Goal: Task Accomplishment & Management: Manage account settings

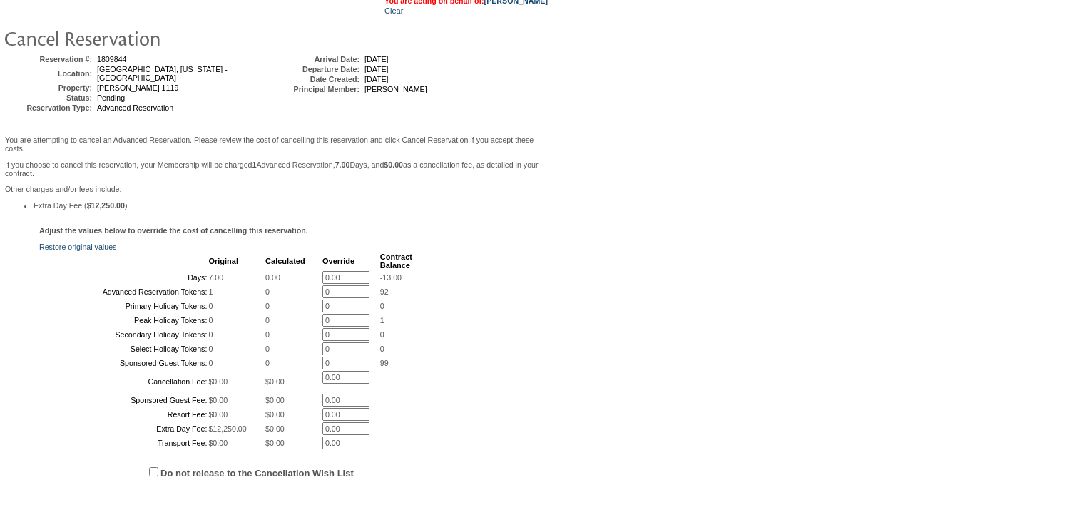
scroll to position [340, 0]
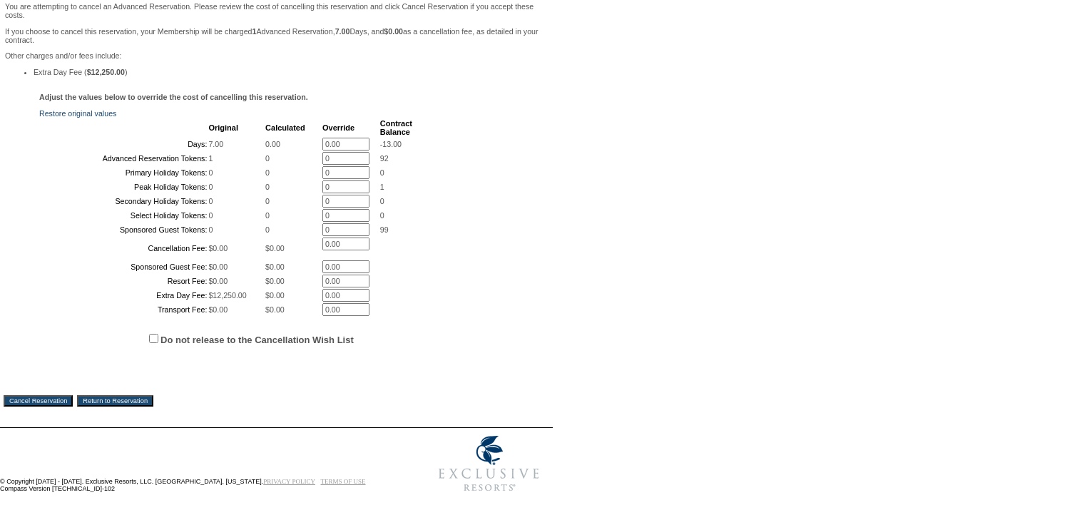
click at [50, 404] on input "Cancel Reservation" at bounding box center [38, 400] width 69 height 11
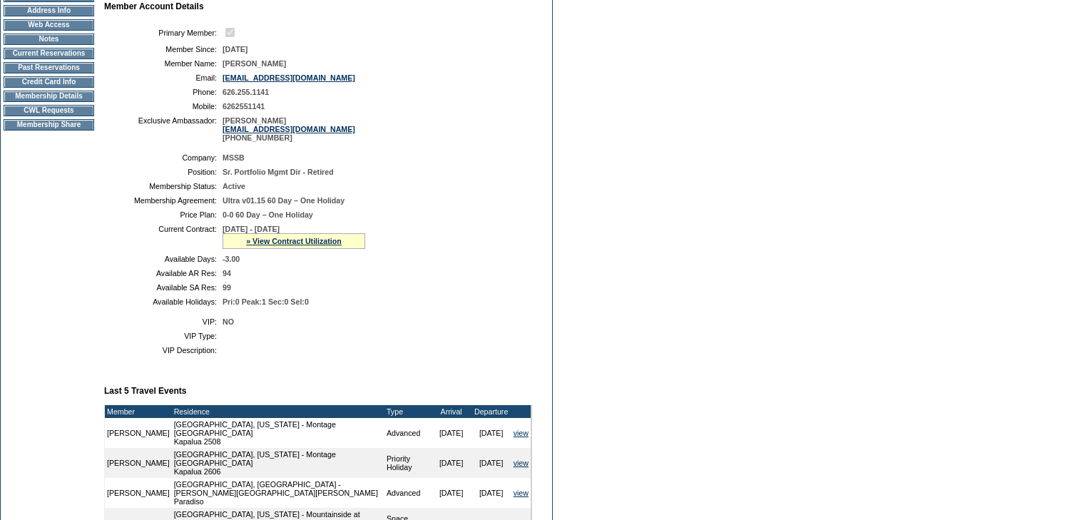
scroll to position [171, 0]
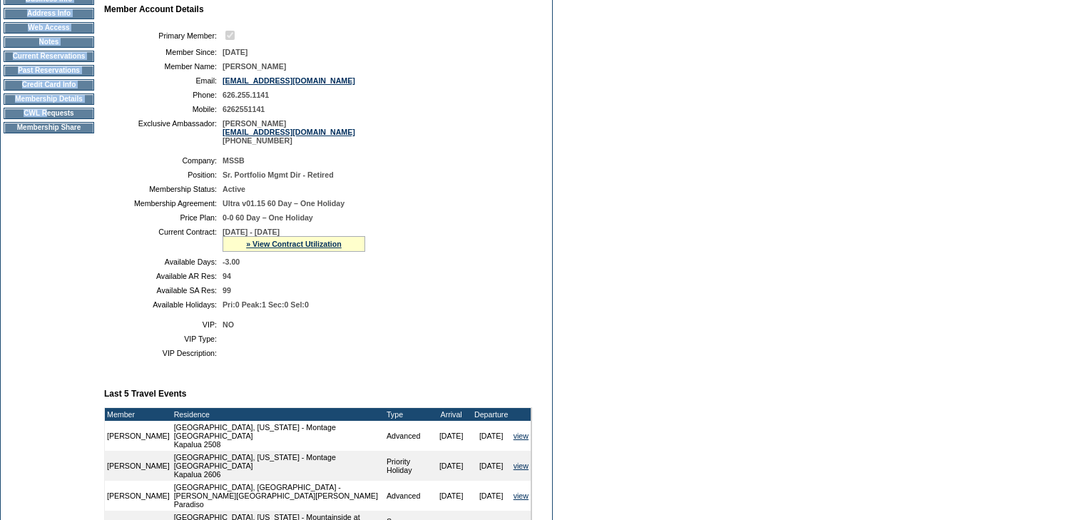
drag, startPoint x: 46, startPoint y: 126, endPoint x: 42, endPoint y: 154, distance: 28.1
click at [42, 154] on td "Dashboard Personal Info Business Info Address Info Web Access Notes Current Res…" at bounding box center [49, 403] width 96 height 875
click at [40, 62] on td "Current Reservations" at bounding box center [49, 56] width 91 height 11
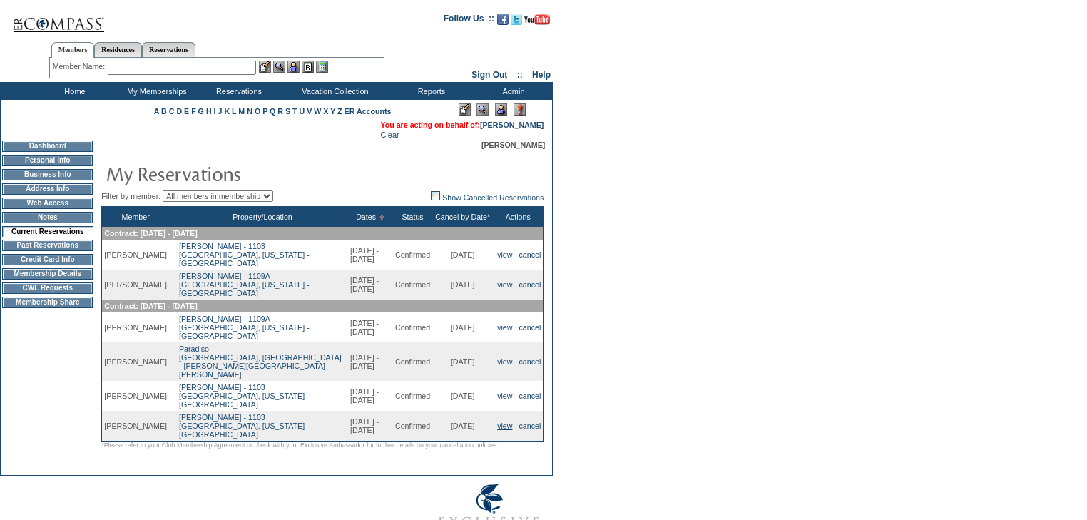
click at [499, 422] on link "view" at bounding box center [504, 426] width 15 height 9
